Goal: Task Accomplishment & Management: Use online tool/utility

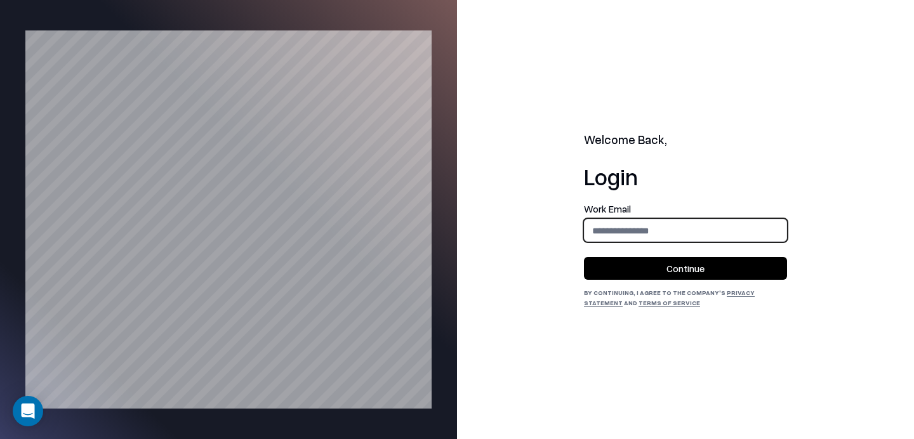
click at [668, 227] on input "email" at bounding box center [685, 230] width 202 height 23
type input "**********"
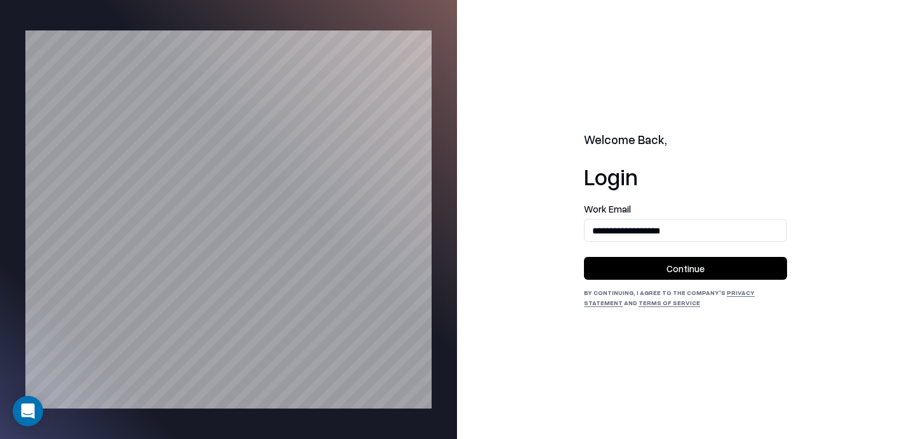
click at [662, 269] on button "Continue" at bounding box center [685, 268] width 203 height 23
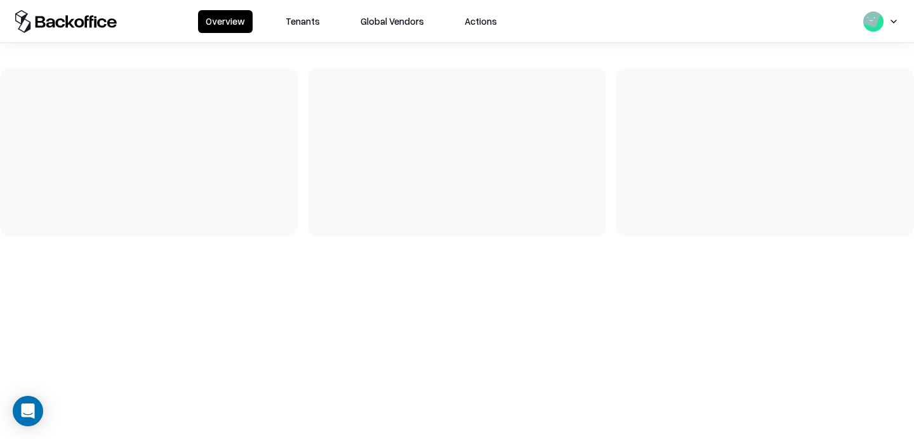
click at [305, 23] on button "Tenants" at bounding box center [302, 21] width 49 height 23
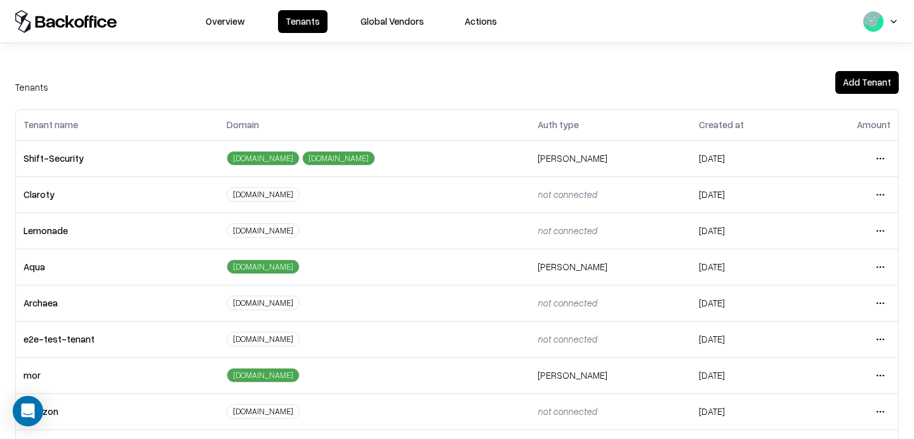
click at [875, 336] on html "Overview Tenants Global Vendors Actions Tenants Add Tenant Tenant name Domain A…" at bounding box center [457, 219] width 914 height 439
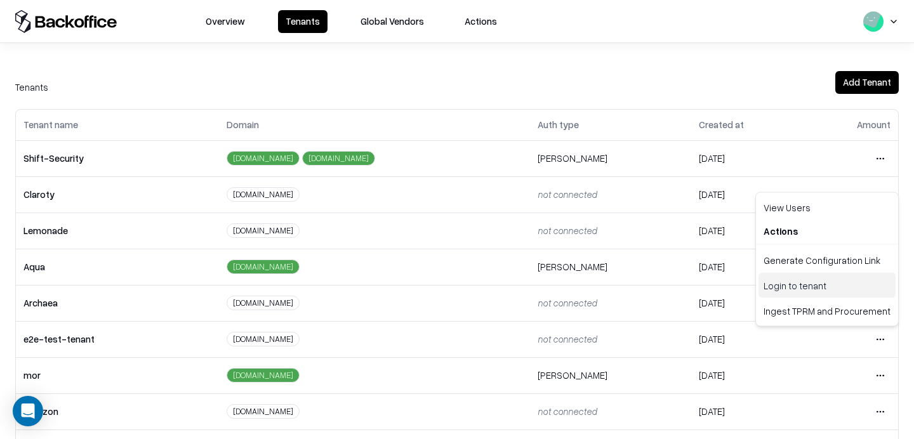
click at [817, 281] on div "Login to tenant" at bounding box center [826, 285] width 137 height 25
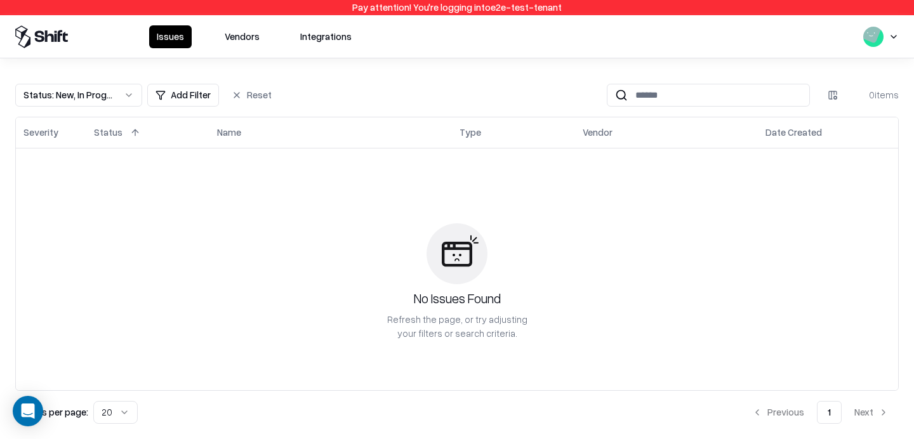
click at [234, 40] on button "Vendors" at bounding box center [242, 36] width 50 height 23
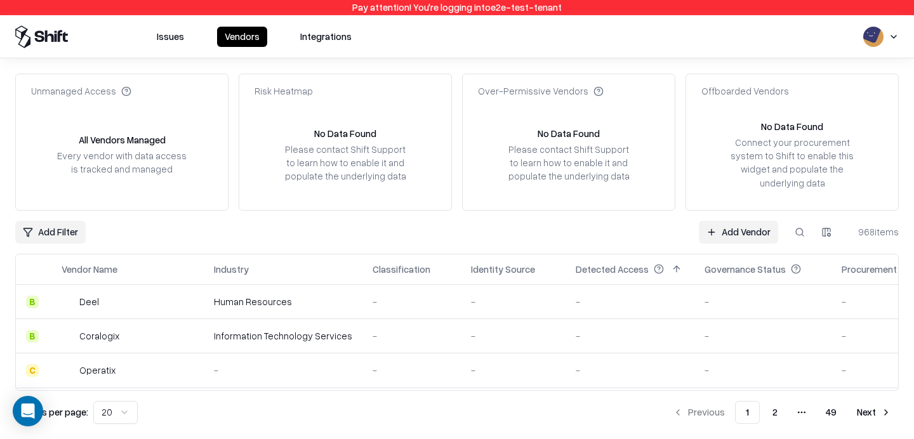
click at [739, 232] on link "Add Vendor" at bounding box center [738, 232] width 79 height 23
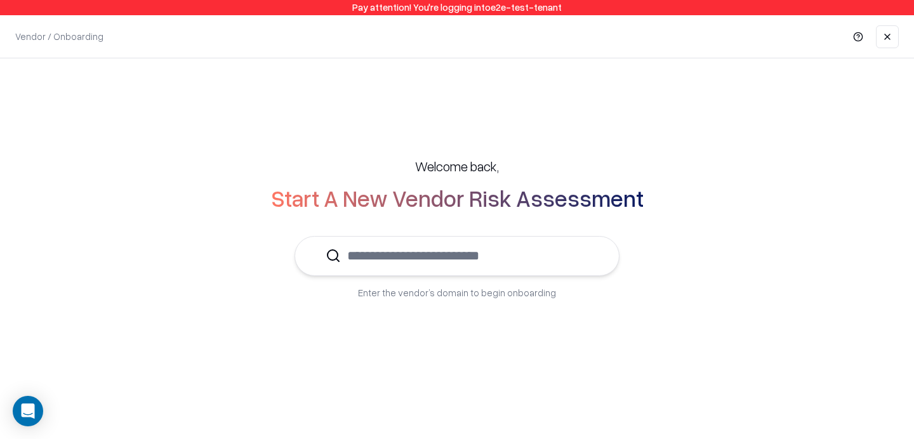
click at [650, 148] on div "Welcome back, Start A New Vendor Risk Assessment Enter the vendor’s domain to b…" at bounding box center [456, 228] width 863 height 193
click at [480, 293] on p "Enter the vendor’s domain to begin onboarding" at bounding box center [457, 292] width 198 height 13
